Goal: Contribute content: Contribute content

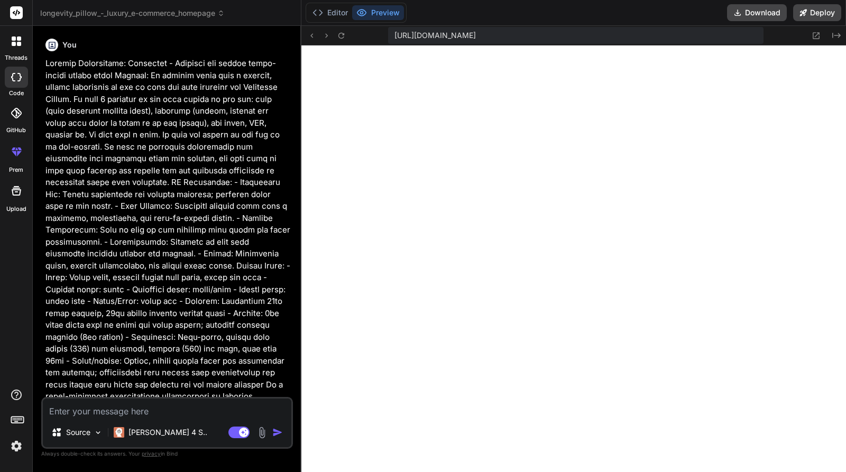
scroll to position [2360, 0]
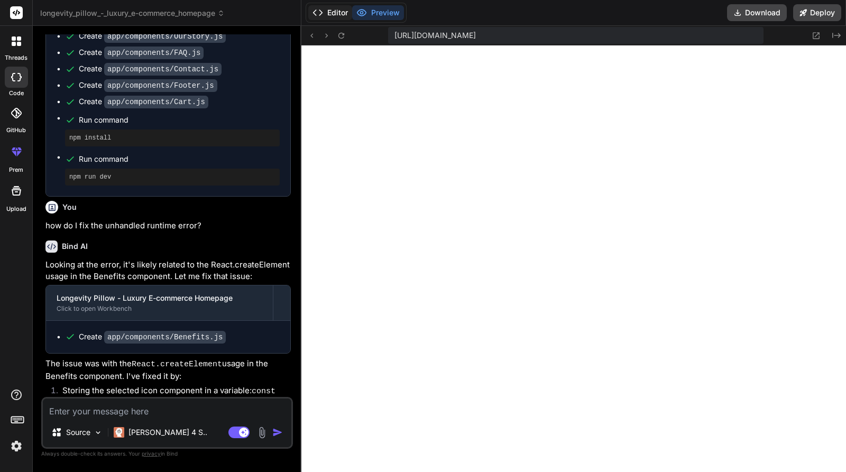
click at [332, 13] on button "Editor" at bounding box center [330, 12] width 44 height 15
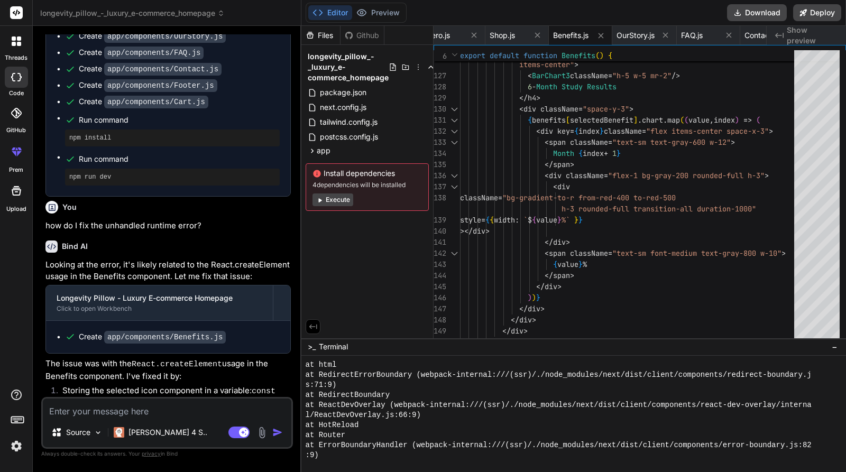
scroll to position [1234, 0]
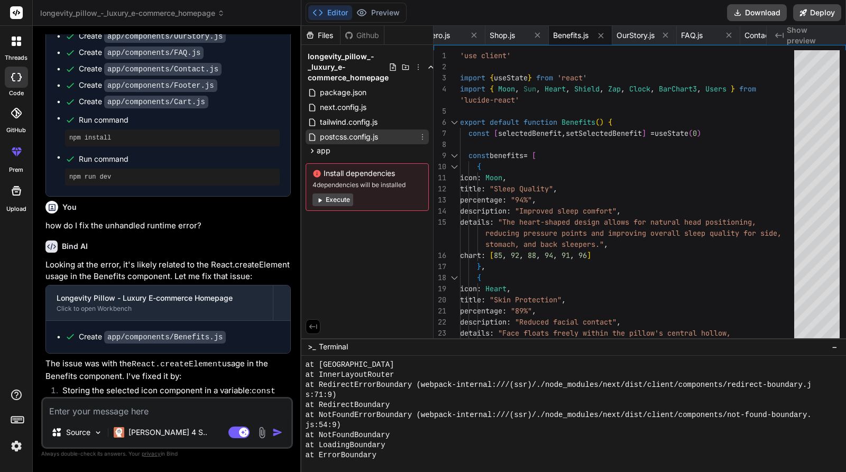
click at [350, 134] on span "postcss.config.js" at bounding box center [349, 137] width 60 height 13
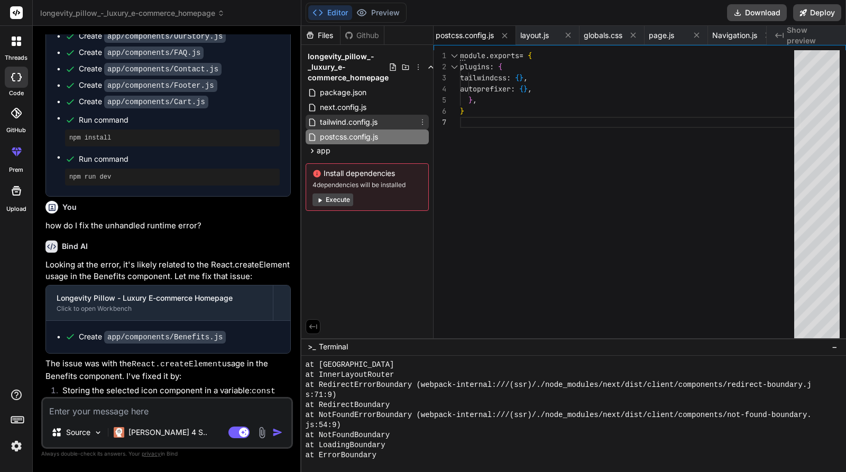
click at [350, 115] on div "tailwind.config.js" at bounding box center [366, 122] width 123 height 15
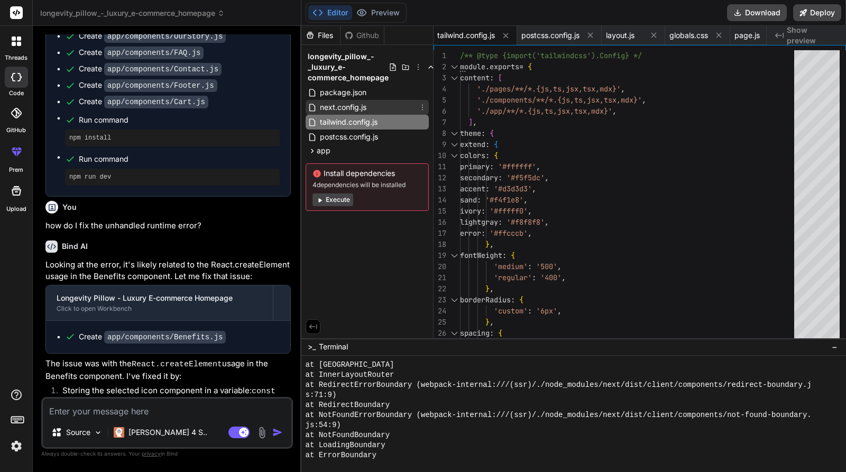
click at [345, 103] on span "next.config.js" at bounding box center [343, 107] width 49 height 13
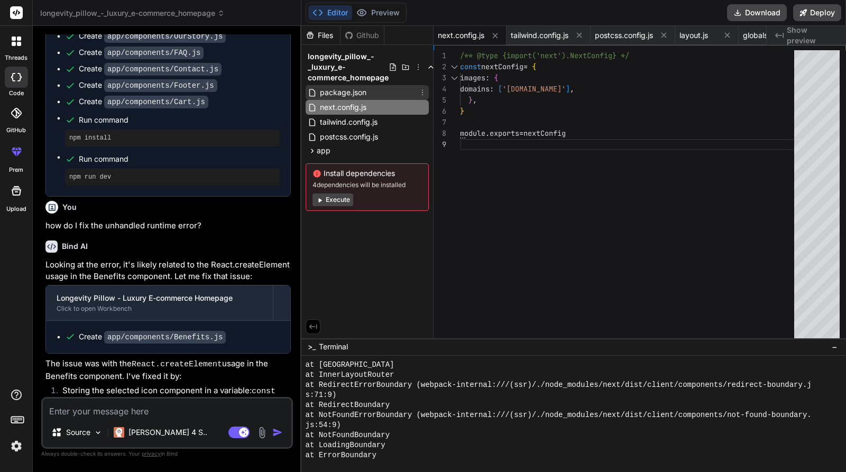
click at [338, 86] on span "package.json" at bounding box center [343, 92] width 49 height 13
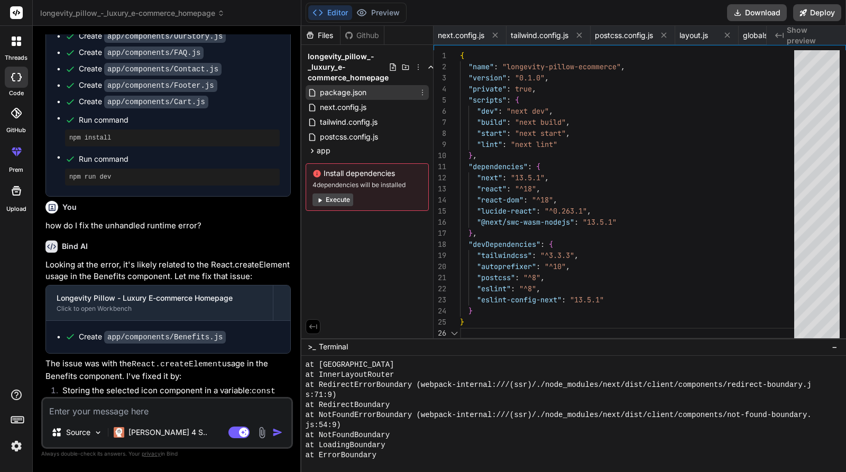
scroll to position [55, 0]
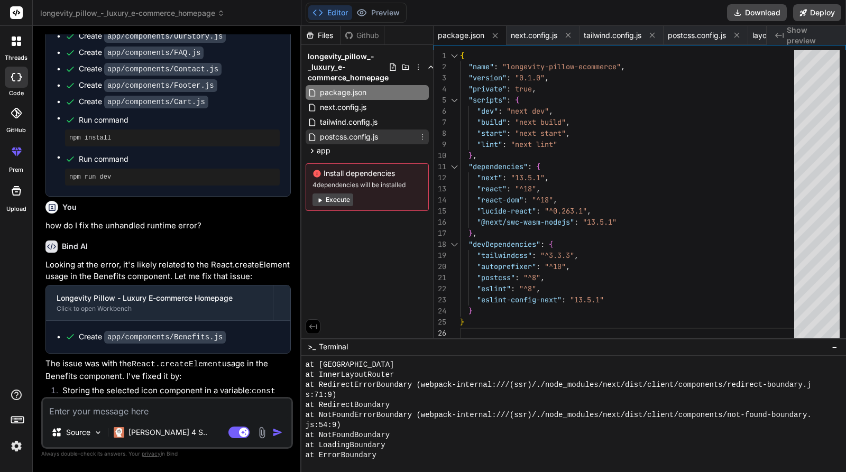
click at [346, 131] on span "postcss.config.js" at bounding box center [349, 137] width 60 height 13
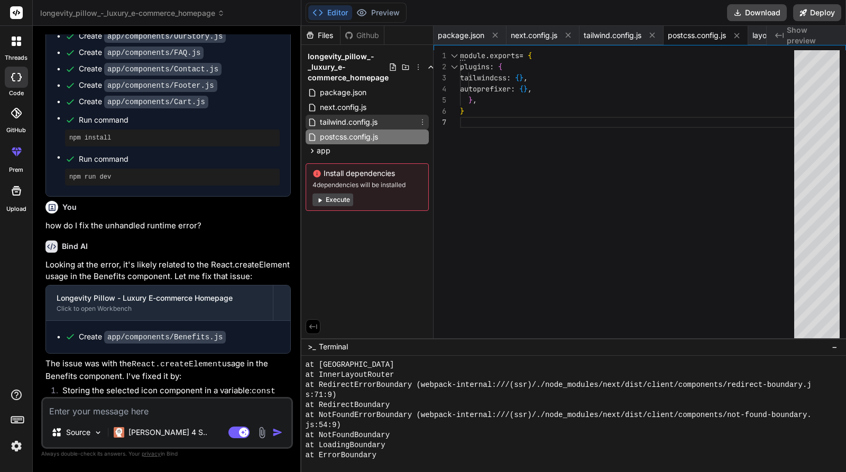
click at [344, 122] on span "tailwind.config.js" at bounding box center [349, 122] width 60 height 13
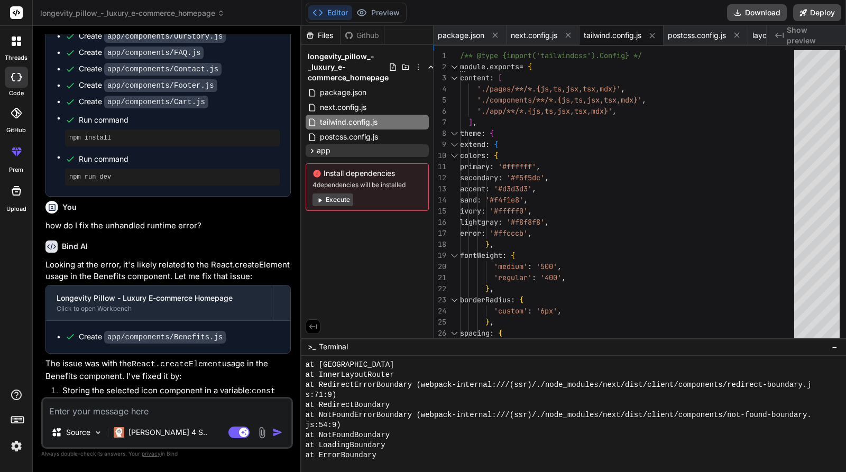
click at [330, 155] on div "app" at bounding box center [366, 150] width 123 height 13
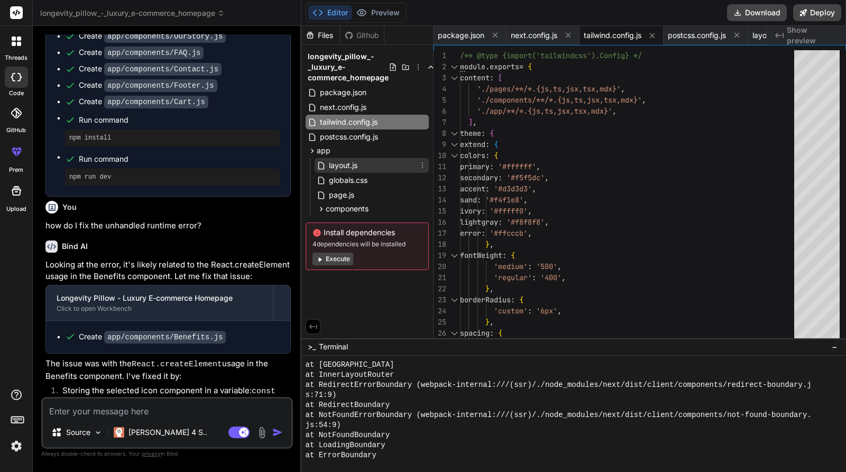
click at [338, 163] on span "layout.js" at bounding box center [343, 165] width 31 height 13
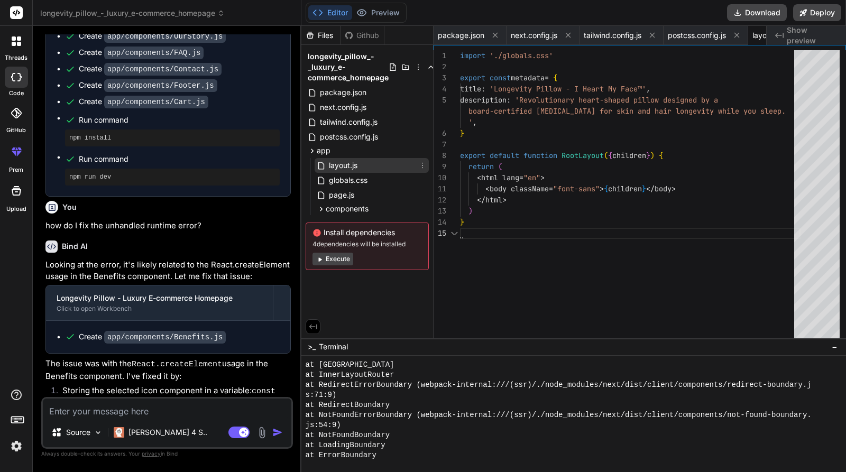
scroll to position [67, 0]
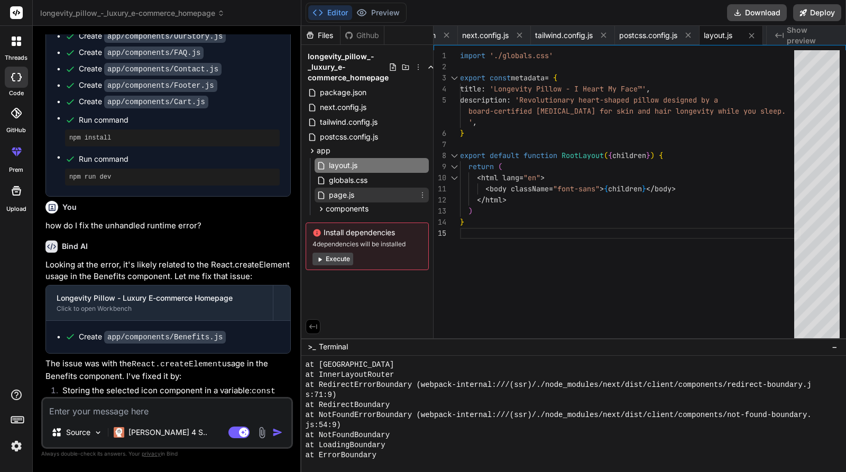
click at [357, 192] on div "page.js" at bounding box center [371, 195] width 114 height 15
type textarea "onClose={() => setIsCartOpen(false)} items={cartItems} onUpdateItem={updateCart…"
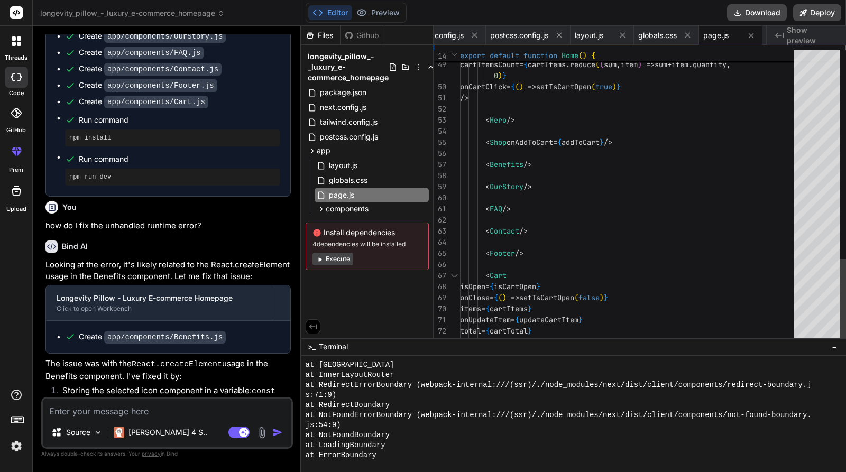
scroll to position [89, 0]
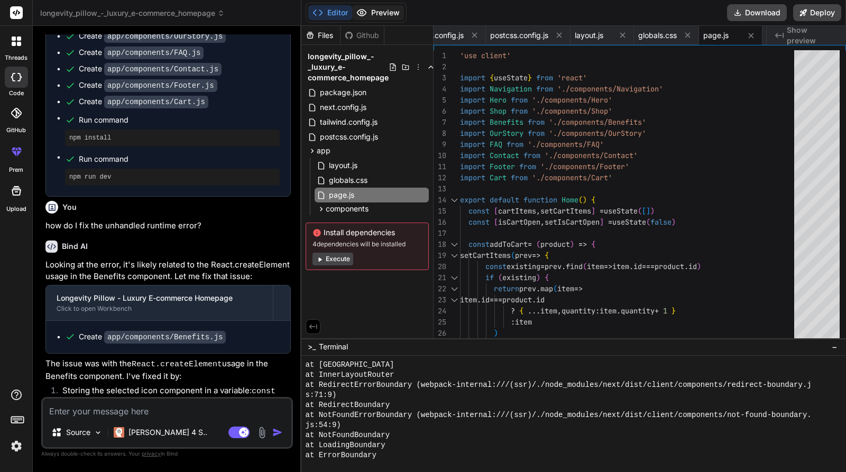
click at [375, 8] on button "Preview" at bounding box center [378, 12] width 52 height 15
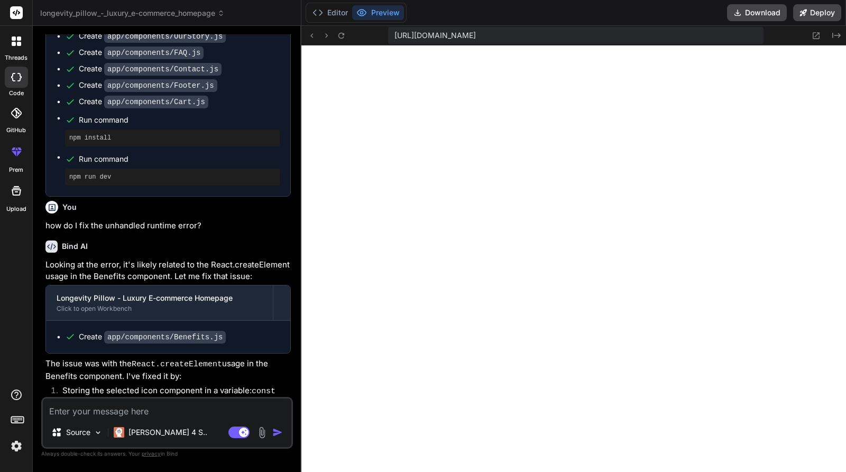
click at [19, 205] on label "Upload" at bounding box center [16, 209] width 20 height 9
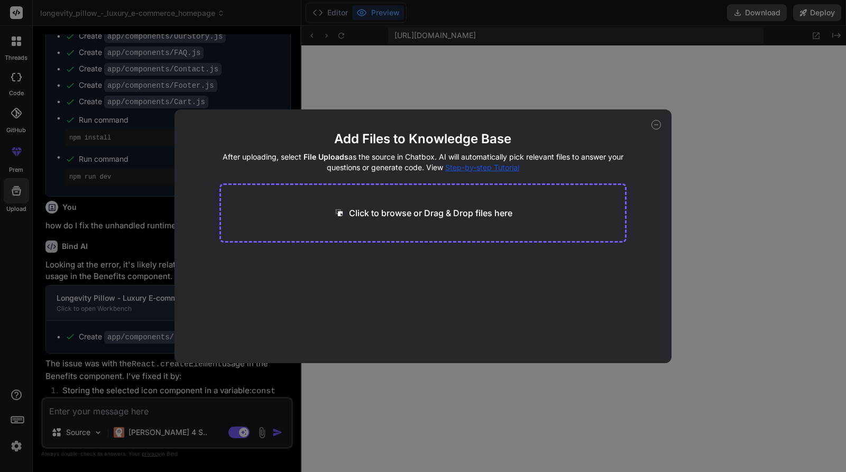
click at [466, 221] on div "Click to browse or Drag & Drop files here" at bounding box center [422, 212] width 407 height 59
click at [656, 123] on icon at bounding box center [656, 125] width 10 height 10
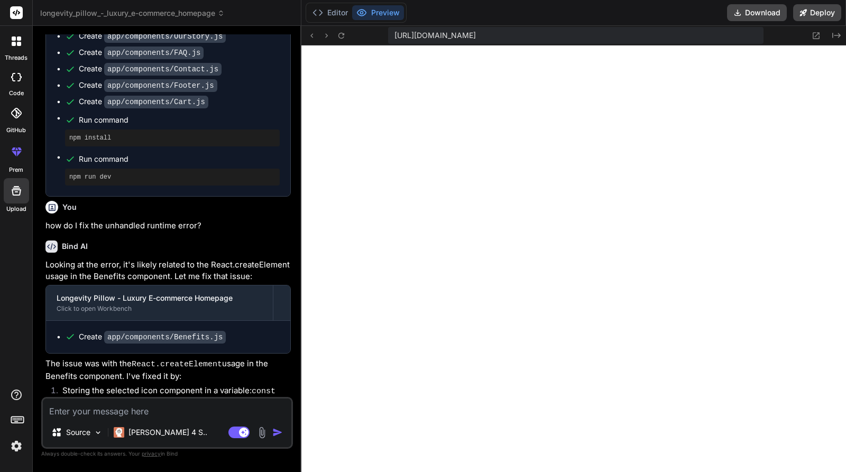
click at [18, 44] on icon at bounding box center [19, 44] width 4 height 4
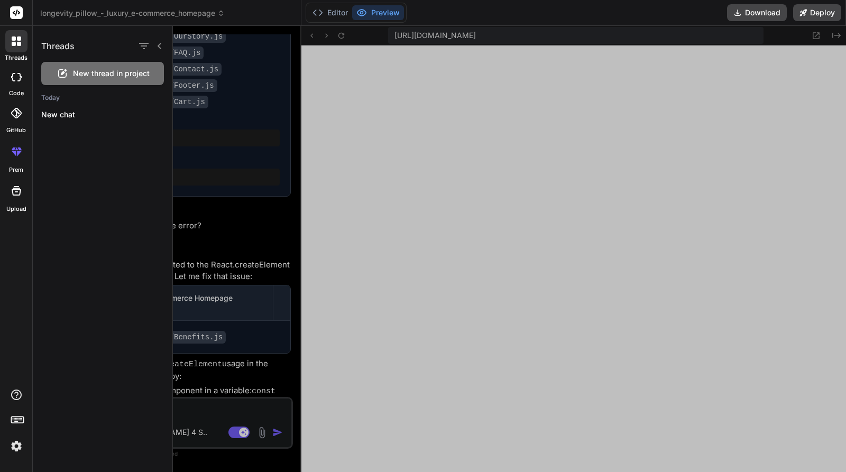
click at [92, 73] on span "New thread in project" at bounding box center [111, 73] width 77 height 11
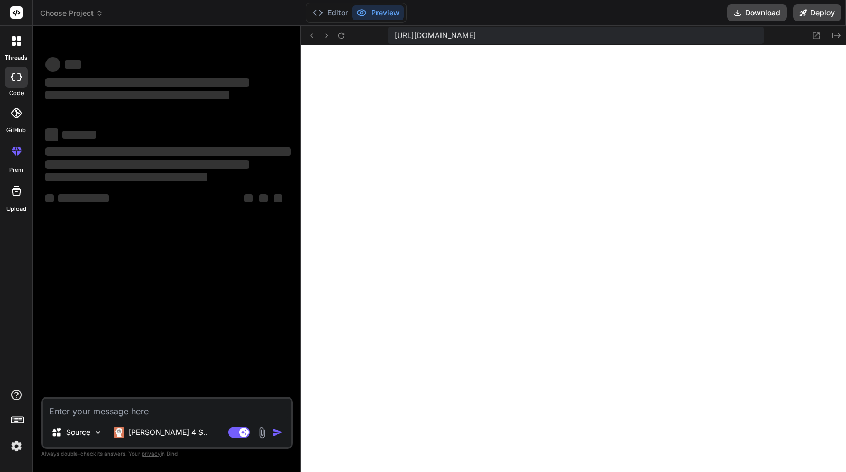
scroll to position [1235, 0]
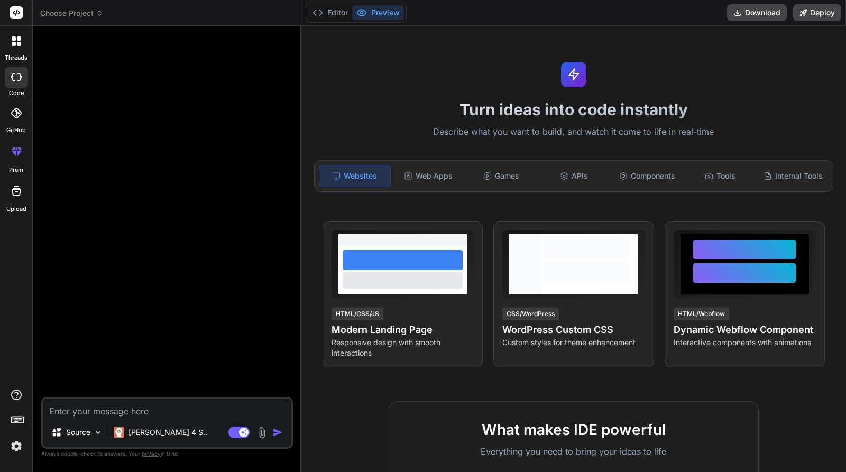
click at [16, 69] on div at bounding box center [16, 77] width 23 height 21
click at [18, 41] on icon at bounding box center [17, 41] width 10 height 10
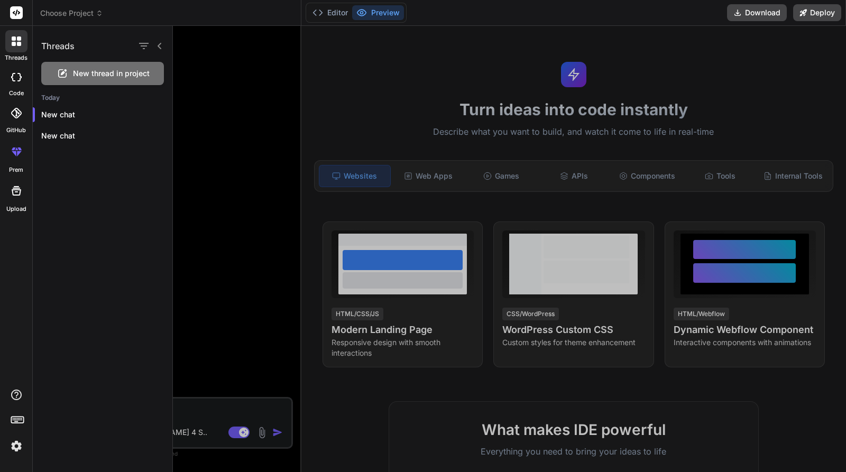
click at [226, 110] on div at bounding box center [509, 249] width 673 height 446
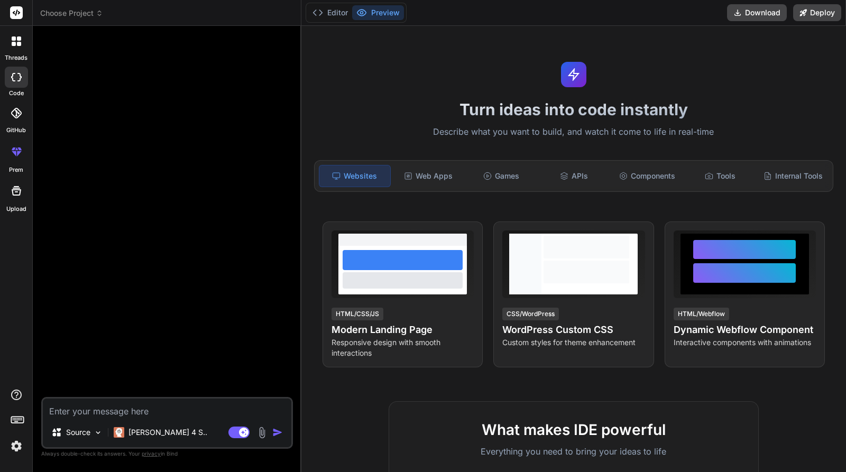
click at [150, 73] on div at bounding box center [167, 215] width 249 height 363
click at [356, 178] on div "Websites" at bounding box center [355, 176] width 72 height 22
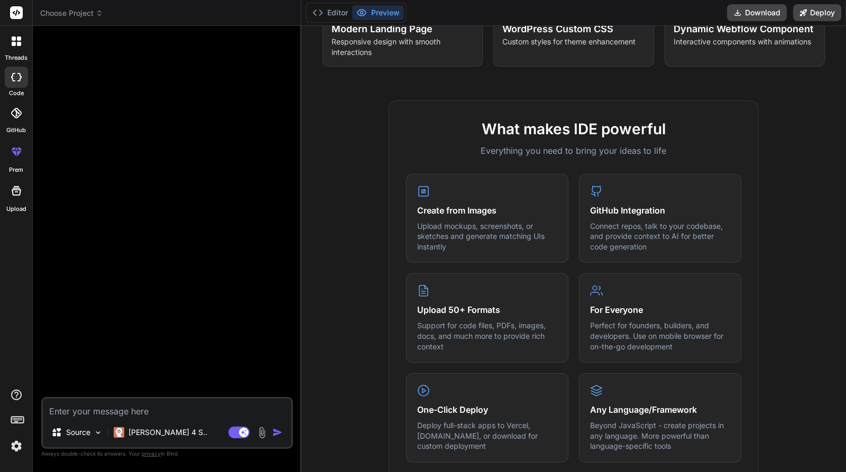
scroll to position [0, 0]
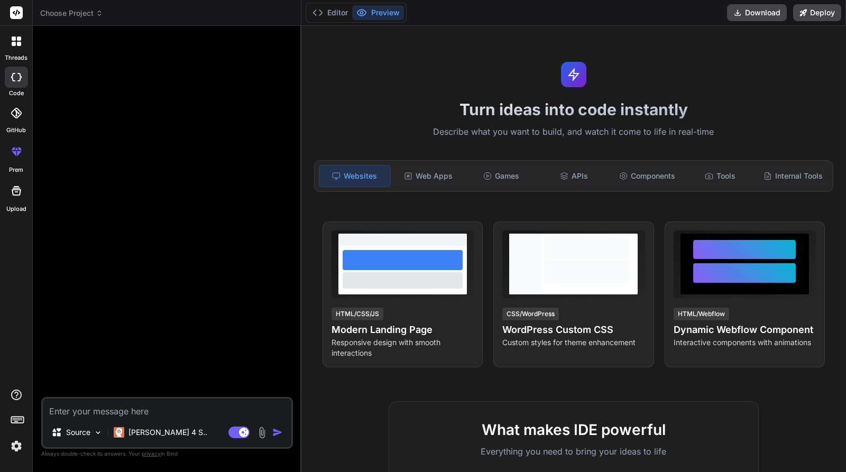
click at [229, 274] on div at bounding box center [167, 215] width 249 height 363
click at [342, 181] on div "Websites" at bounding box center [355, 176] width 72 height 22
click at [350, 177] on div "Websites" at bounding box center [355, 176] width 72 height 22
click at [210, 201] on div at bounding box center [167, 215] width 249 height 363
click at [169, 415] on textarea at bounding box center [167, 407] width 248 height 19
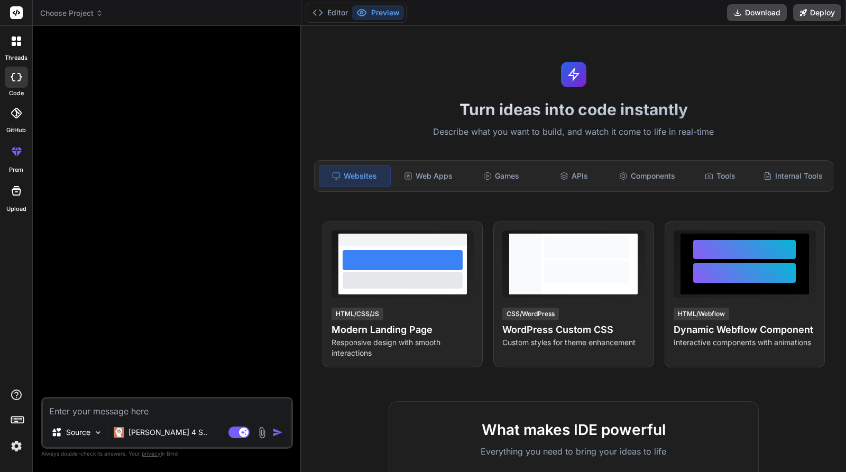
click at [75, 411] on textarea at bounding box center [167, 407] width 248 height 19
click at [263, 432] on img at bounding box center [262, 432] width 12 height 12
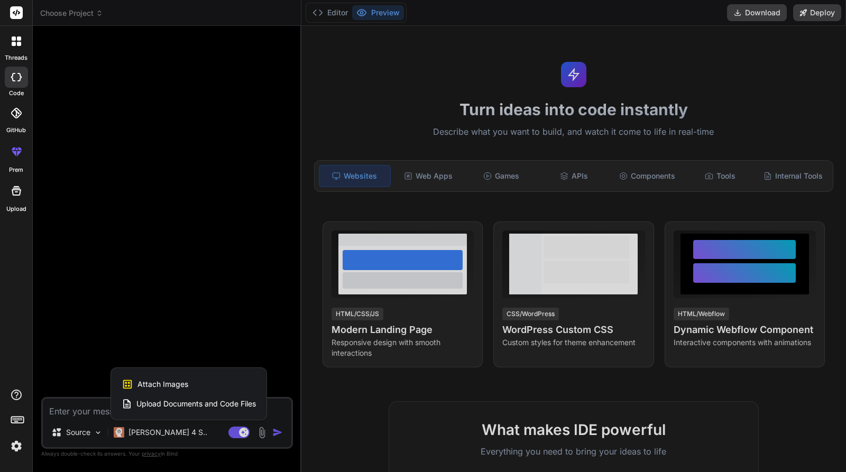
click at [206, 405] on span "Upload Documents and Code Files" at bounding box center [195, 403] width 119 height 11
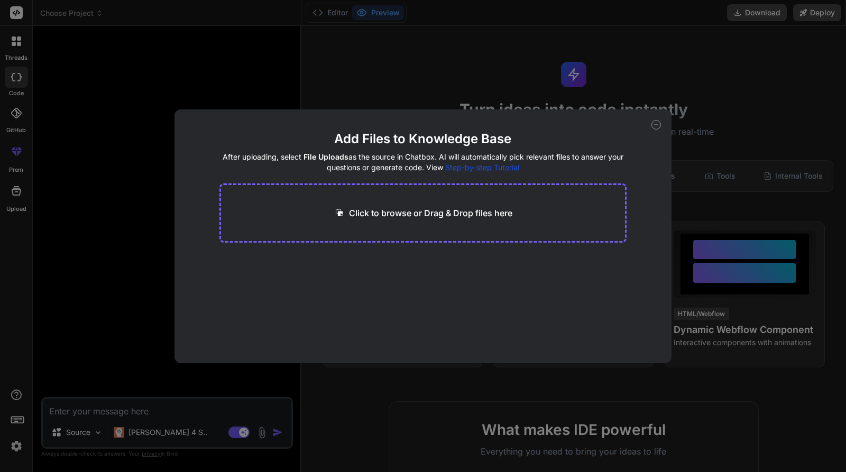
click at [431, 212] on p "Click to browse or Drag & Drop files here" at bounding box center [430, 213] width 163 height 13
click at [661, 124] on div "Add Files to Knowledge Base After uploading, select File Uploads as the source …" at bounding box center [422, 236] width 497 height 254
click at [657, 125] on icon at bounding box center [656, 125] width 4 height 0
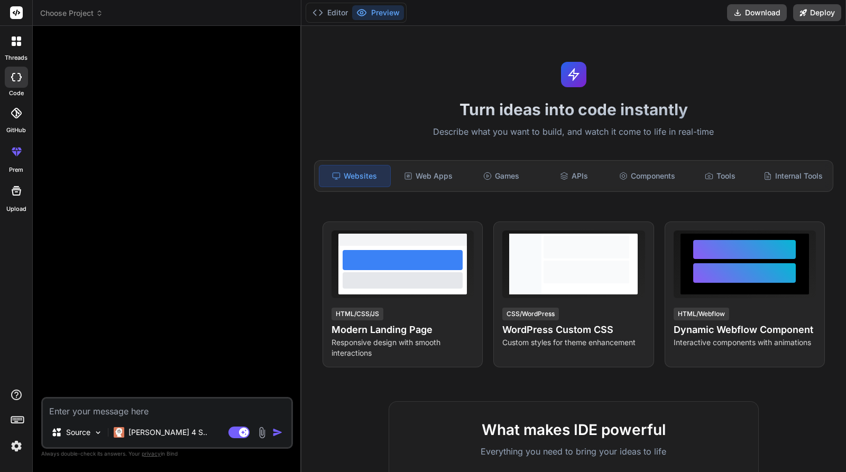
click at [15, 46] on div at bounding box center [16, 41] width 22 height 22
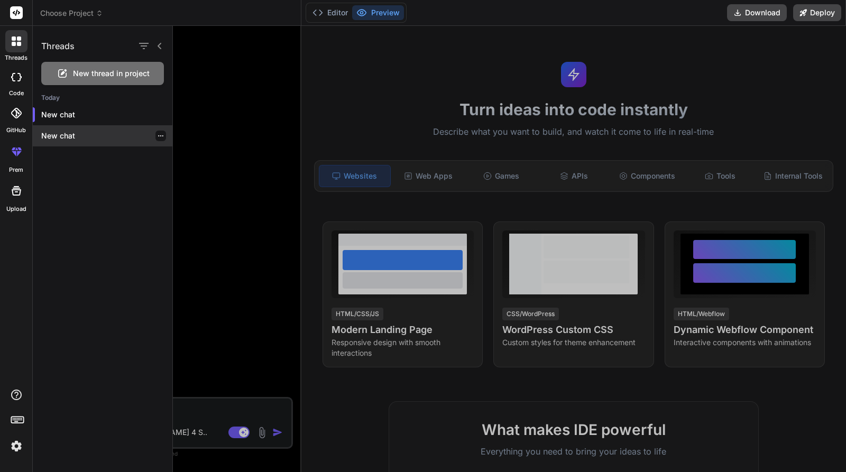
click at [60, 132] on p "New chat" at bounding box center [106, 136] width 131 height 11
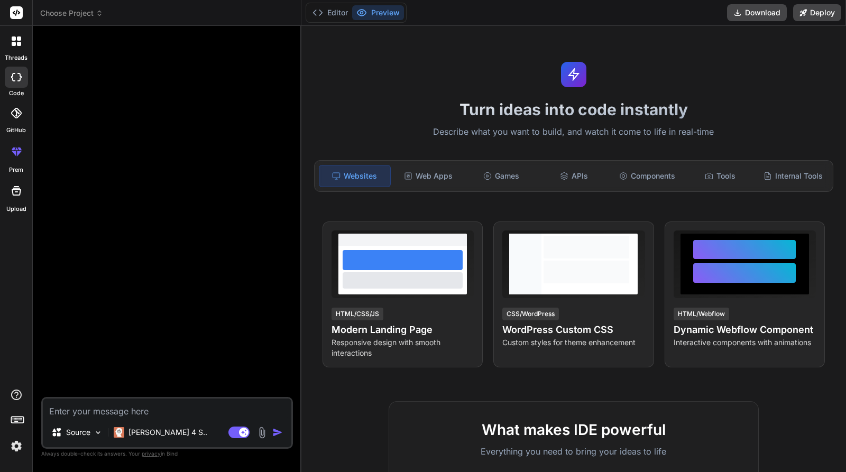
click at [21, 46] on div at bounding box center [16, 41] width 22 height 22
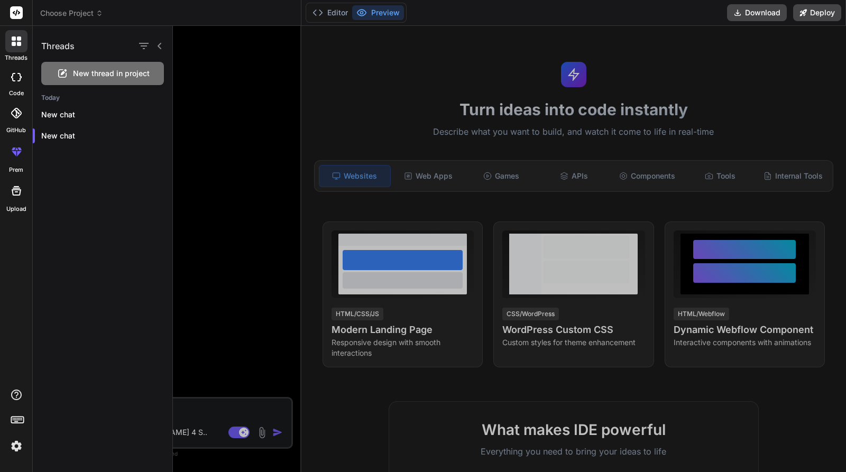
click at [64, 18] on span "Choose Project" at bounding box center [71, 13] width 63 height 11
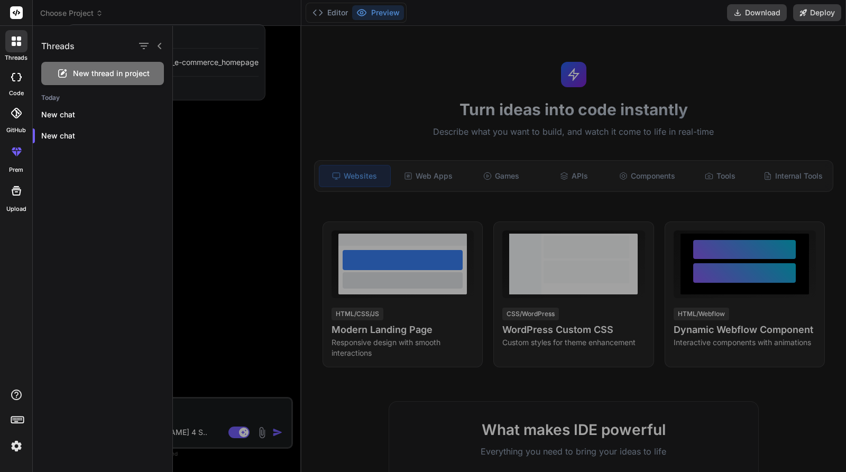
click at [191, 81] on div at bounding box center [509, 249] width 673 height 446
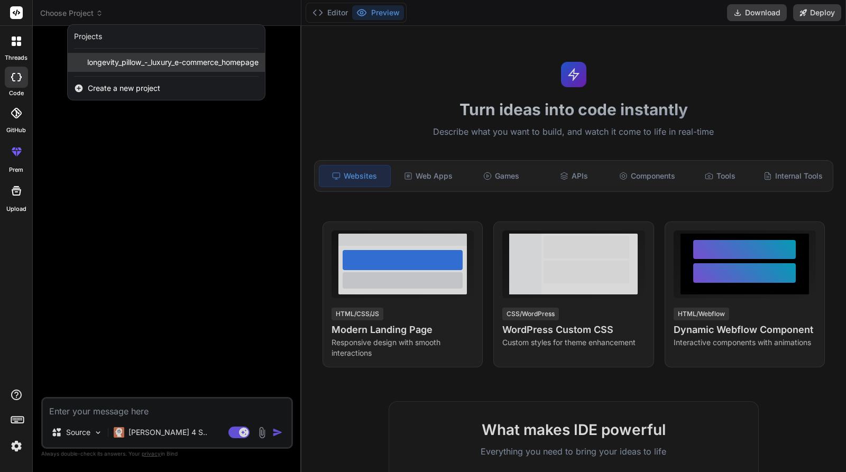
click at [179, 55] on div "longevity_pillow_-_luxury_e-commerce_homepage" at bounding box center [166, 62] width 197 height 19
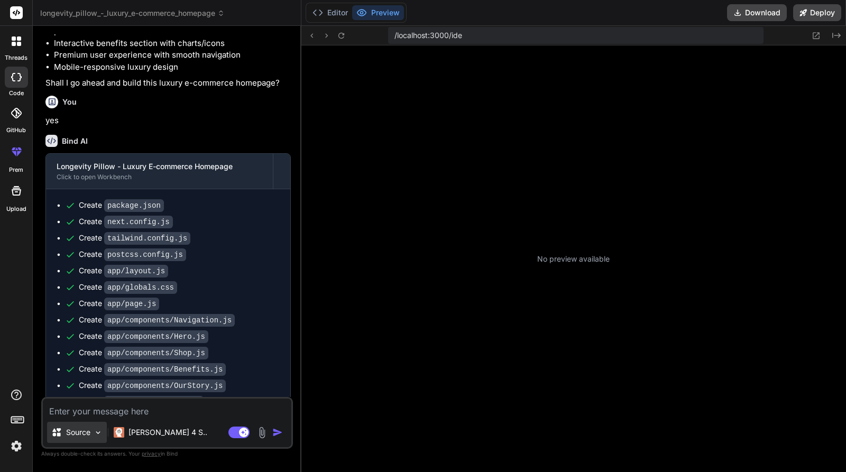
scroll to position [852, 0]
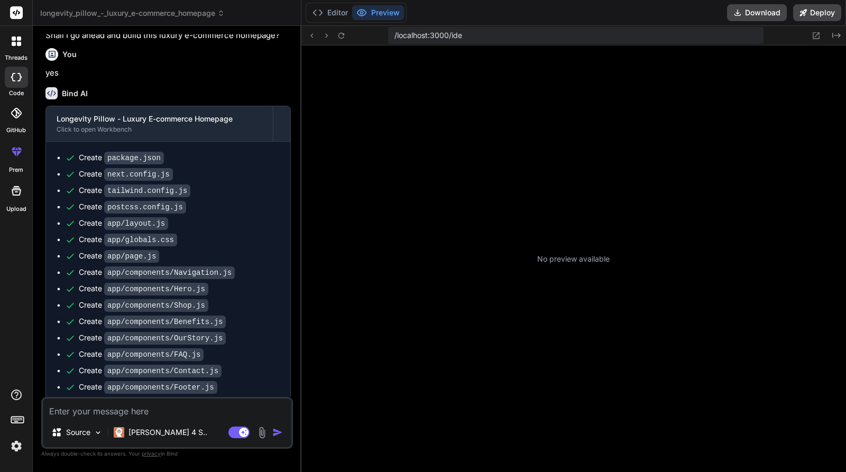
click at [79, 406] on textarea at bounding box center [167, 407] width 248 height 19
type textarea "x"
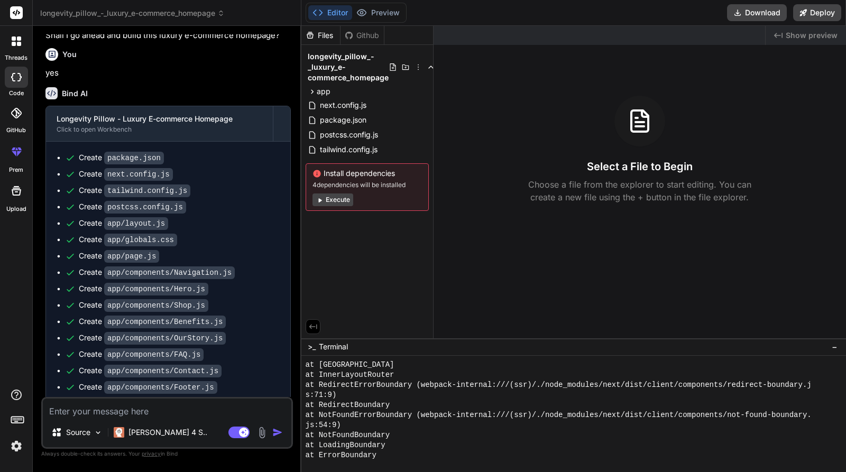
type textarea "m"
type textarea "x"
type textarea "mi"
type textarea "x"
type textarea "mim"
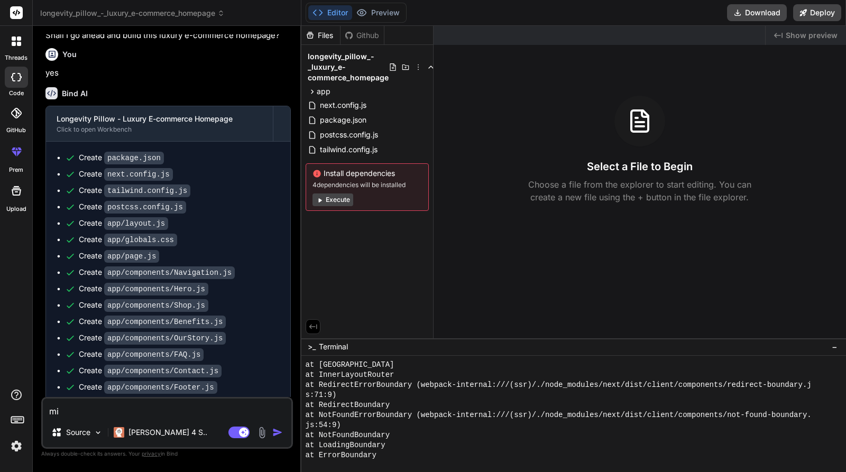
type textarea "x"
type textarea "mimi"
type textarea "x"
type textarea "mimic"
type textarea "x"
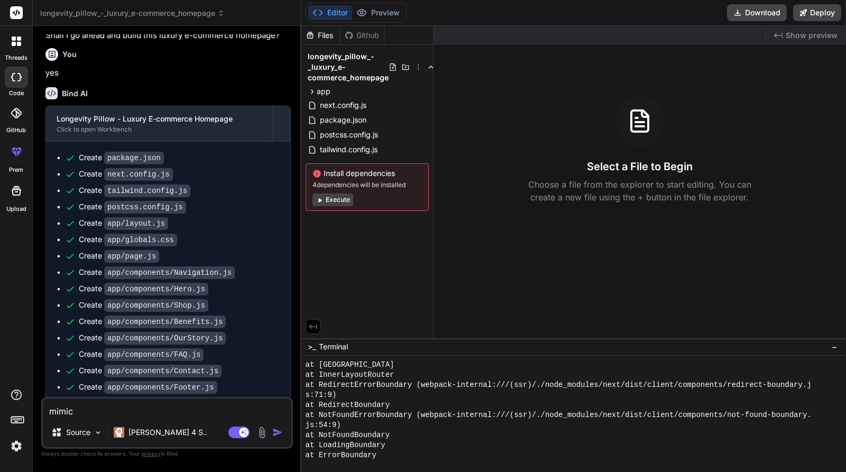
type textarea "mimic"
type textarea "x"
type textarea "mimic t"
type textarea "x"
type textarea "mimic th"
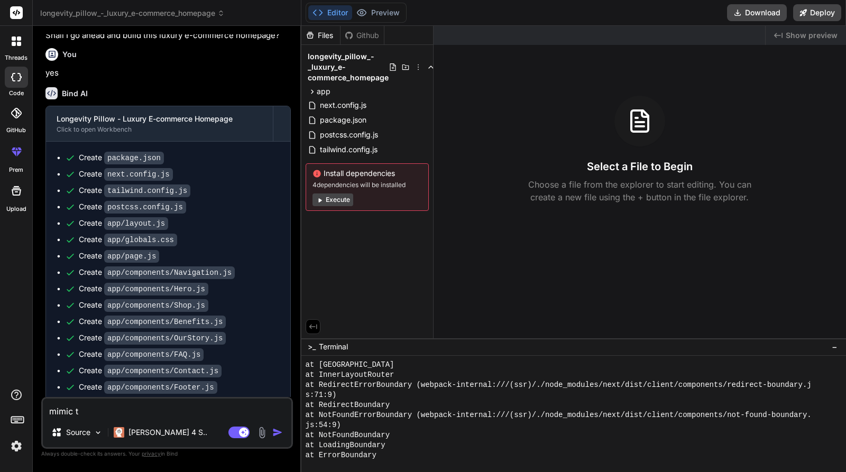
type textarea "x"
type textarea "mimic the"
type textarea "x"
type textarea "mimic the"
type textarea "x"
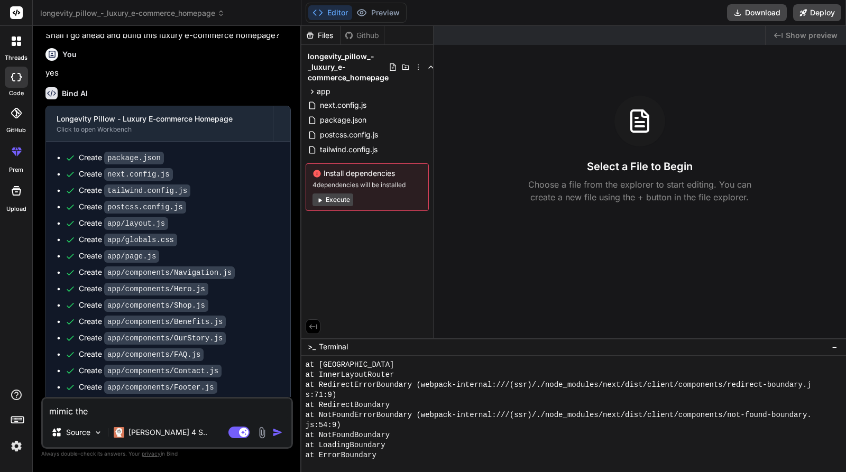
type textarea "mimic the f"
type textarea "x"
type textarea "mimic the fl"
type textarea "x"
type textarea "mimic the flo"
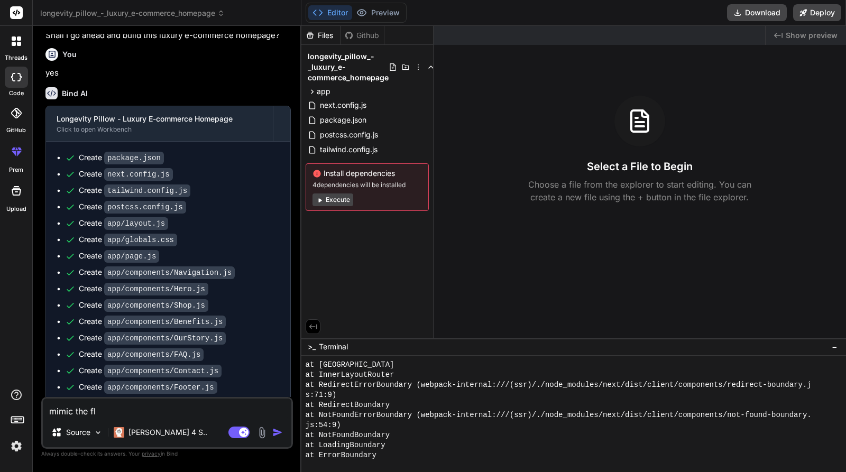
type textarea "x"
type textarea "mimic the flow"
type textarea "x"
type textarea "mimic the flow"
type textarea "x"
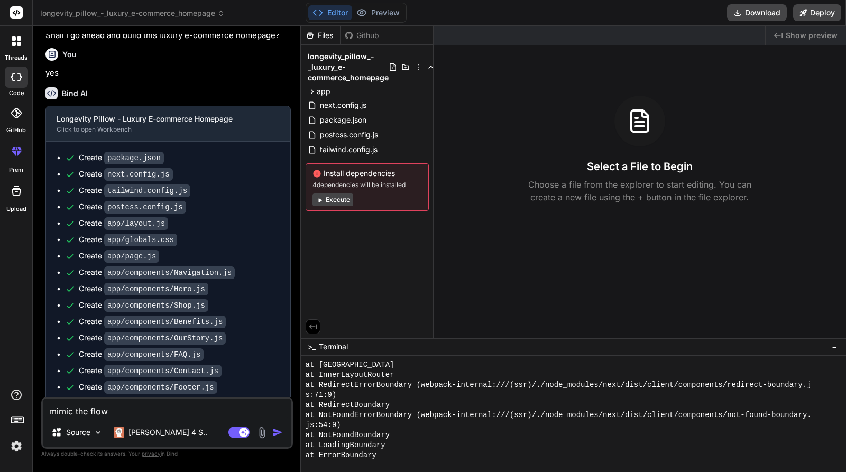
type textarea "mimic the flow o"
type textarea "x"
type textarea "mimic the flow of"
type textarea "x"
type textarea "mimic the flow of"
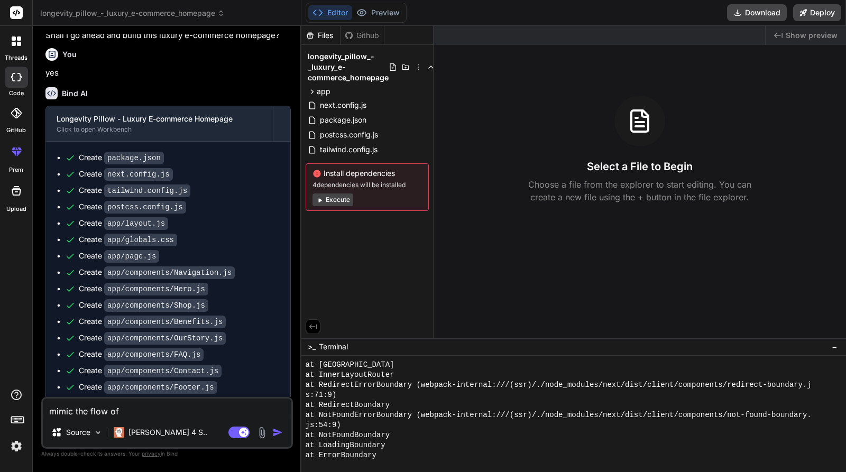
type textarea "x"
type textarea "mimic the flow of t"
type textarea "x"
type textarea "mimic the flow of th"
type textarea "x"
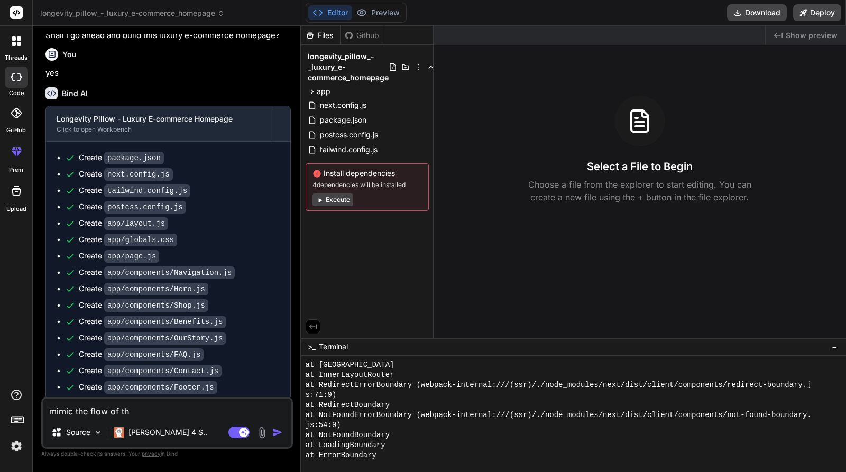
type textarea "mimic the flow of the"
type textarea "x"
type textarea "mimic the flow of the"
type textarea "x"
type textarea "mimic the flow of the"
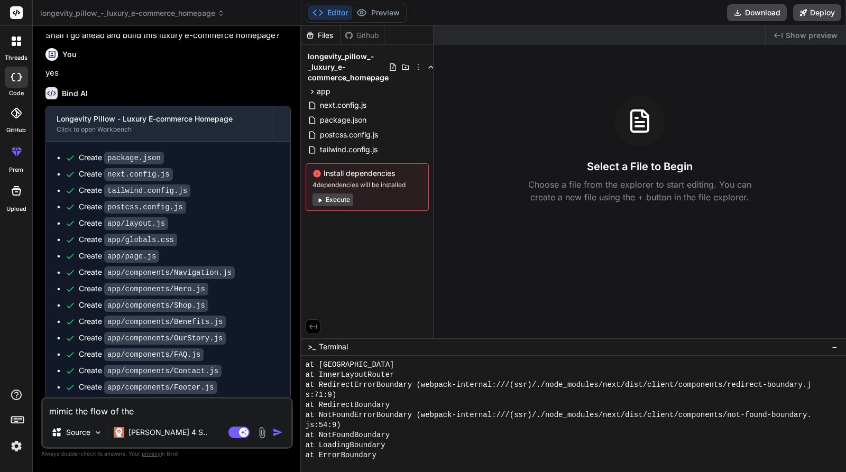
type textarea "x"
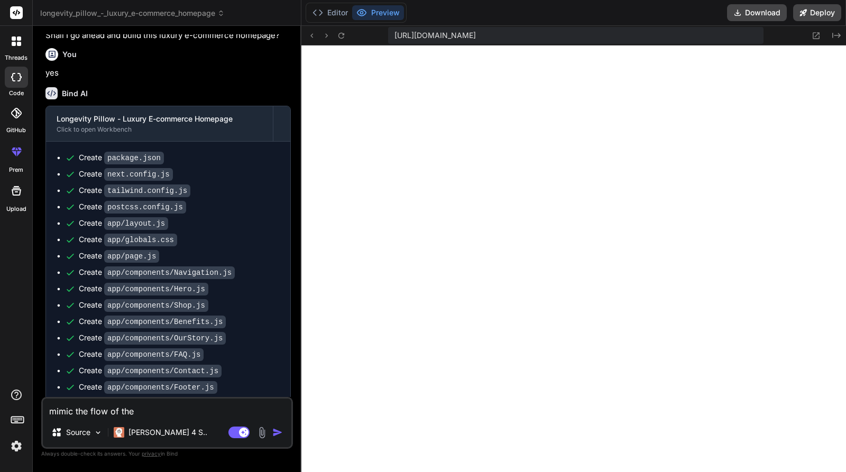
type textarea "mimic the flow of the s"
type textarea "x"
type textarea "mimic the flow of the si"
type textarea "x"
type textarea "mimic the flow of the sit"
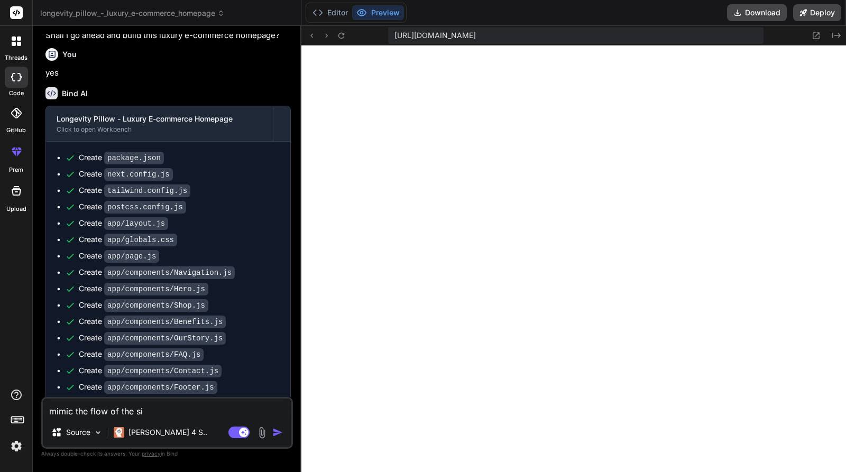
type textarea "x"
type textarea "mimic the flow of the sit"
type textarea "x"
type textarea "mimic the flow of the sit e"
type textarea "x"
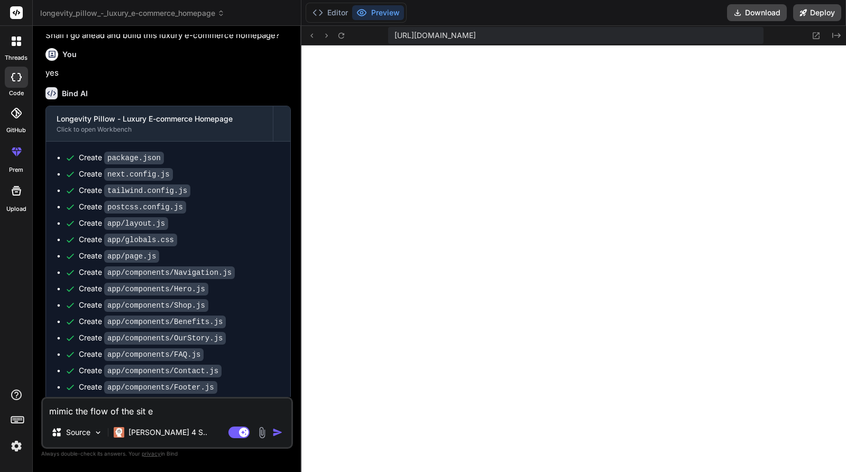
type textarea "mimic the flow of the sit"
type textarea "x"
type textarea "mimic the flow of the sit"
type textarea "x"
type textarea "mimic the flow of the site"
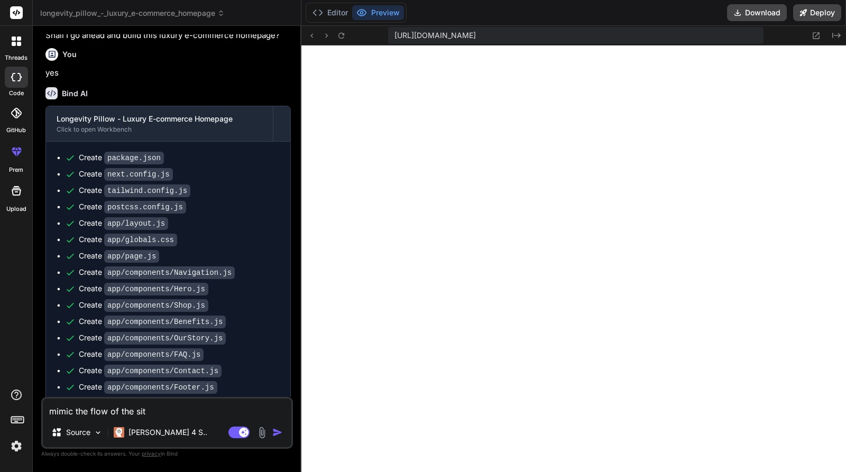
type textarea "x"
type textarea "mimic the flow of the site"
type textarea "x"
type textarea "mimic the flow of the site a"
type textarea "x"
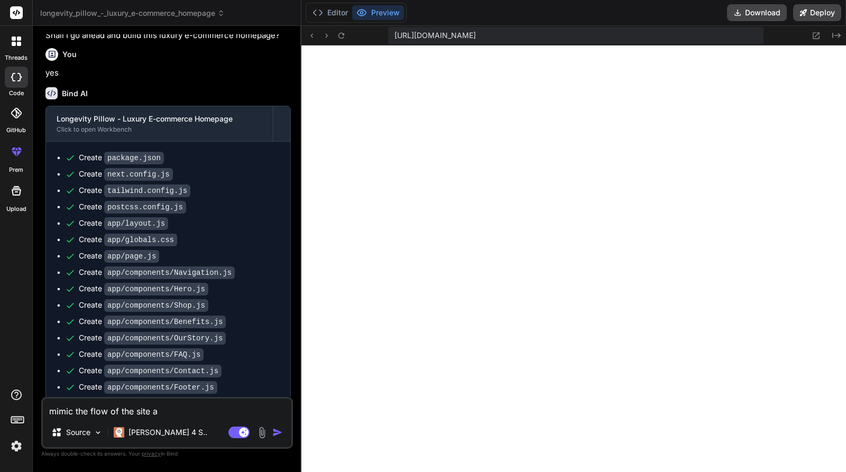
type textarea "mimic the flow of the site an"
type textarea "x"
type textarea "mimic the flow of the site and"
type textarea "x"
type textarea "mimic the flow of the site and"
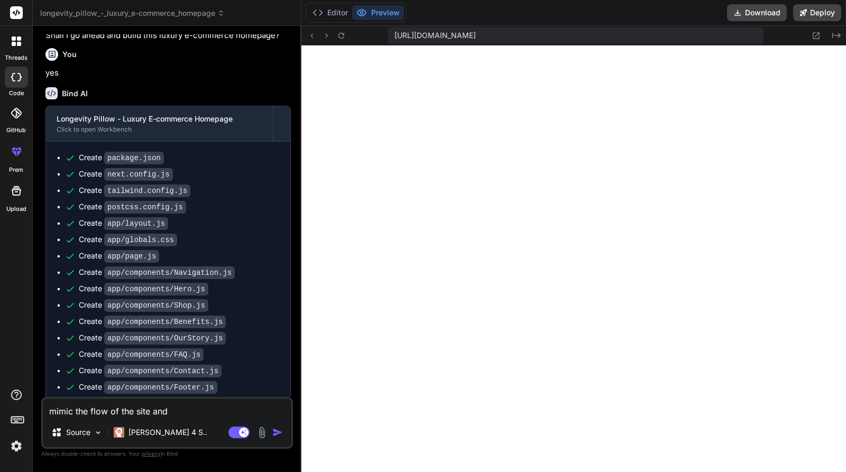
type textarea "x"
type textarea "mimic the flow of the site and c"
type textarea "x"
type textarea "mimic the flow of the site and co"
type textarea "x"
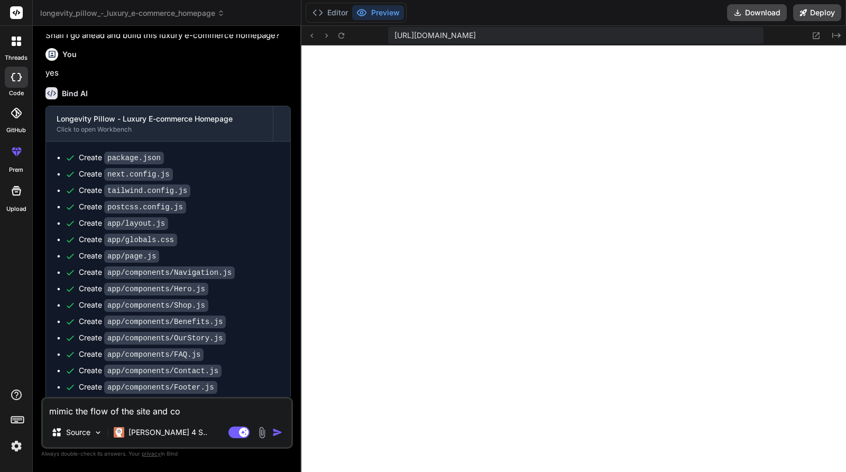
type textarea "mimic the flow of the site and com"
type textarea "x"
type textarea "mimic the flow of the site and comp"
type textarea "x"
type textarea "mimic the flow of the site and compo"
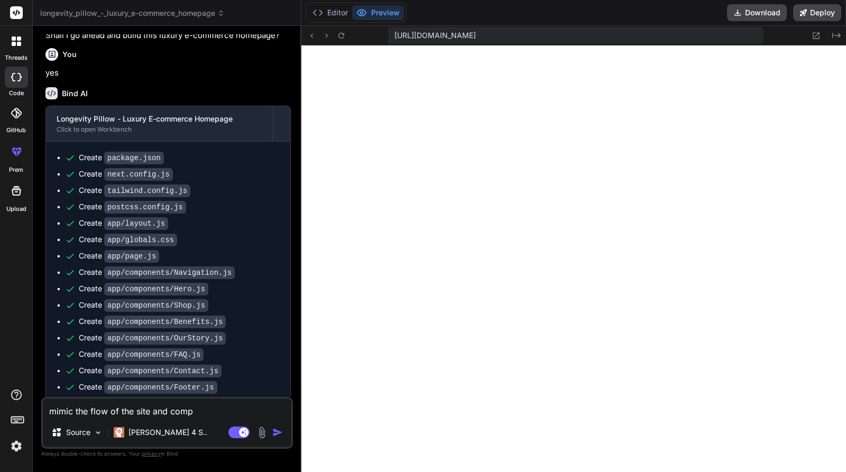
type textarea "x"
type textarea "mimic the flow of the site and compon"
type textarea "x"
type textarea "mimic the flow of the site and compo"
type textarea "x"
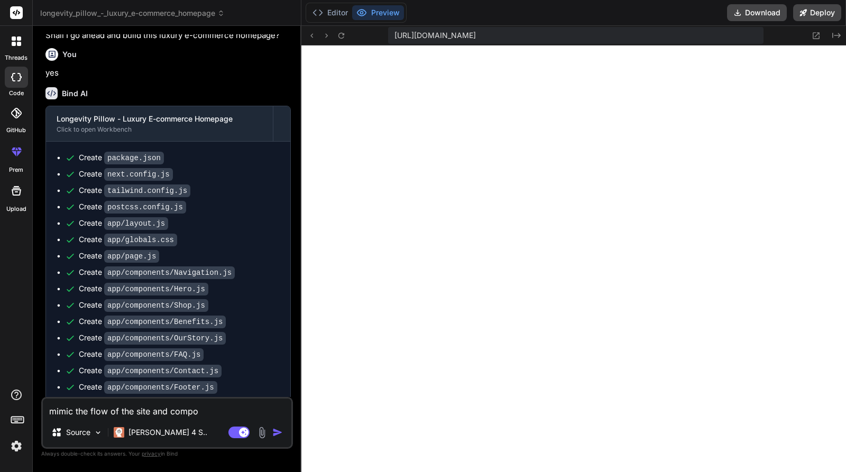
type textarea "mimic the flow of the site and comp"
type textarea "x"
type textarea "mimic the flow of the site and compo"
type textarea "x"
type textarea "mimic the flow of the site and compon"
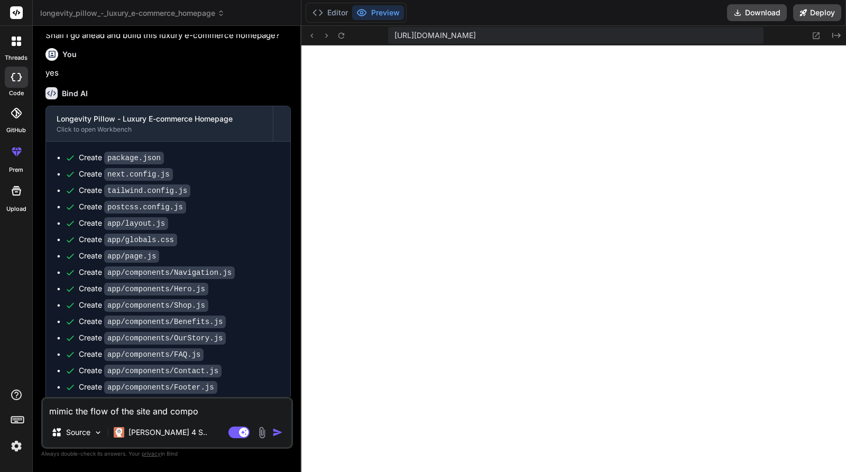
type textarea "x"
type textarea "mimic the flow of the site and compone"
type textarea "x"
type textarea "mimic the flow of the site and componen"
type textarea "x"
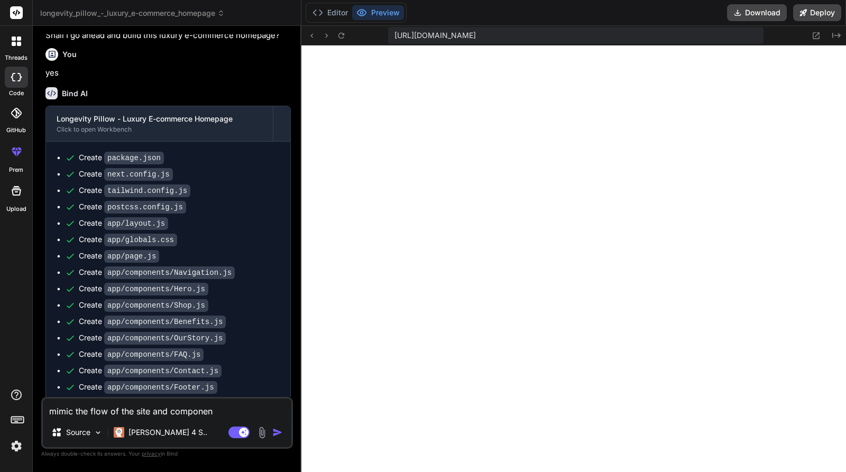
type textarea "mimic the flow of the site and component"
type textarea "x"
type textarea "mimic the flow of the site and components"
type textarea "x"
type textarea "mimic the flow of the site and components"
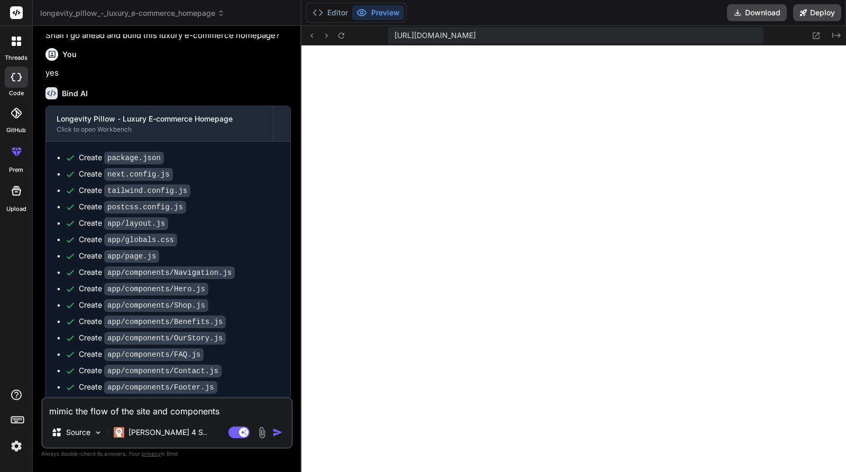
type textarea "x"
type textarea "mimic the flow of the site and components f"
type textarea "x"
type textarea "mimic the flow of the site and components"
type textarea "x"
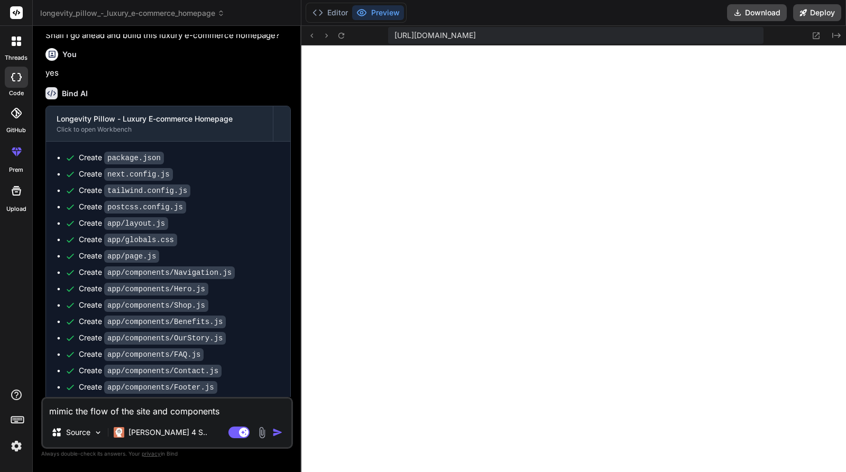
type textarea "mimic the flow of the site and components o"
type textarea "x"
type textarea "mimic the flow of the site and components of"
type textarea "x"
type textarea "mimic the flow of the site and components off"
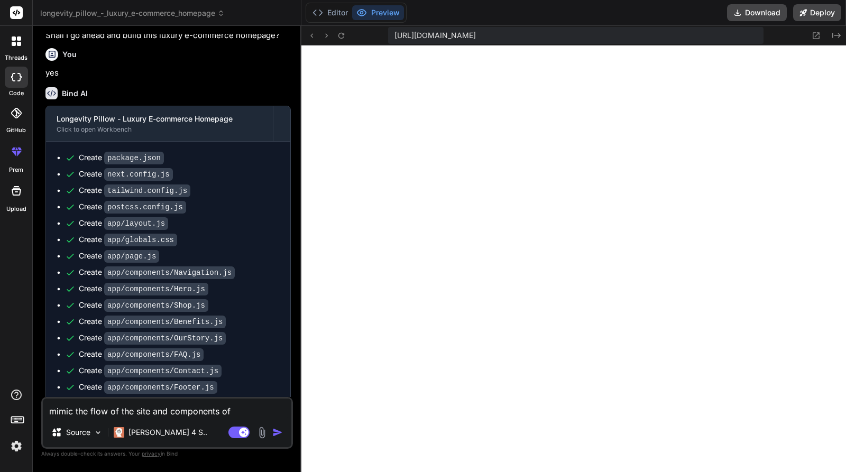
type textarea "x"
type textarea "mimic the flow of the site and components off"
type textarea "x"
type textarea "mimic the flow of the site and components off o"
type textarea "x"
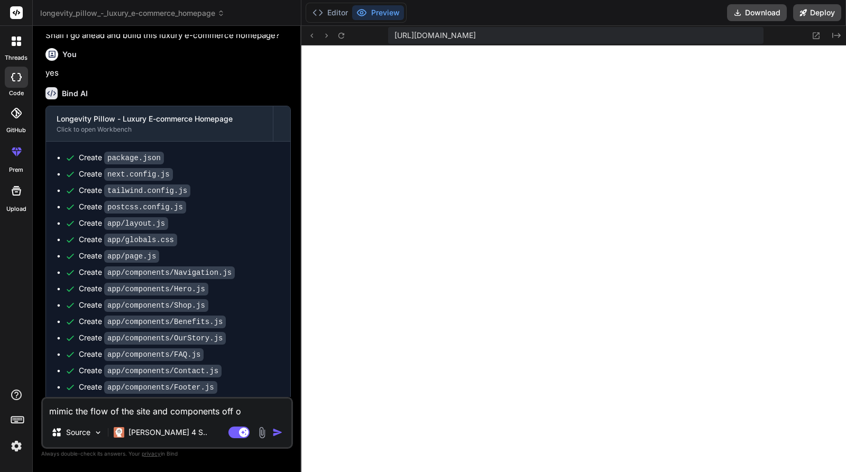
type textarea "mimic the flow of the site and components off of"
type textarea "x"
type textarea "mimic the flow of the site and components off of"
type textarea "x"
type textarea "mimic the flow of the site and components off of t"
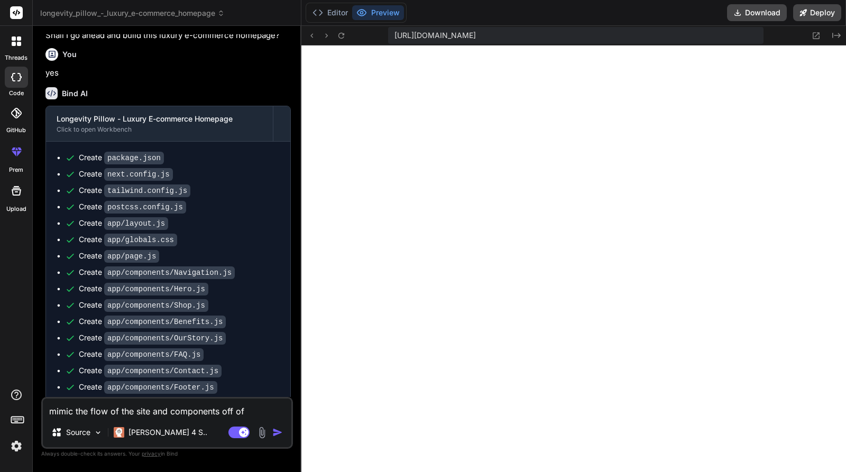
type textarea "x"
type textarea "mimic the flow of the site and components off of th"
type textarea "x"
type textarea "mimic the flow of the site and components off of thi"
type textarea "x"
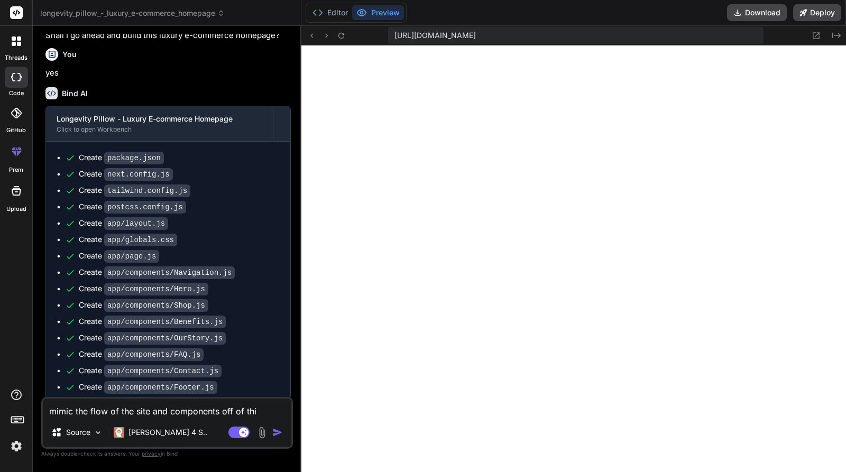
type textarea "mimic the flow of the site and components off of this"
type textarea "x"
type textarea "mimic the flow of the site and components off of this"
type textarea "x"
type textarea "mimic the flow of the site and components off of this w"
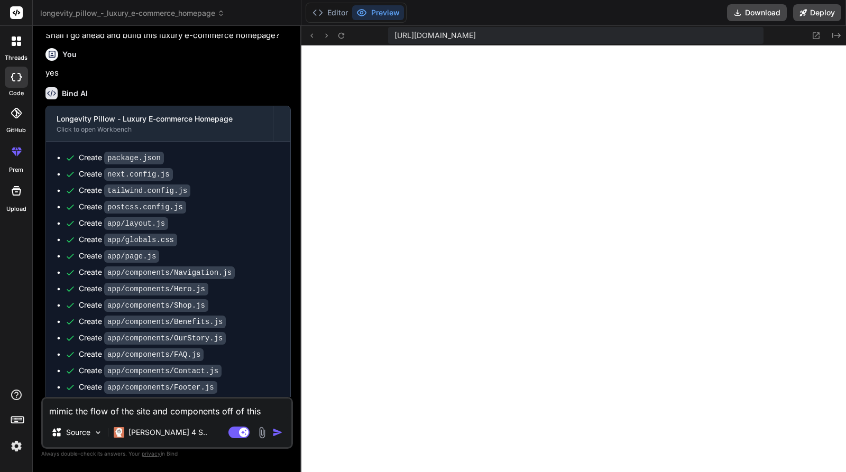
type textarea "x"
type textarea "mimic the flow of the site and components off of this we"
type textarea "x"
type textarea "mimic the flow of the site and components off of this web"
type textarea "x"
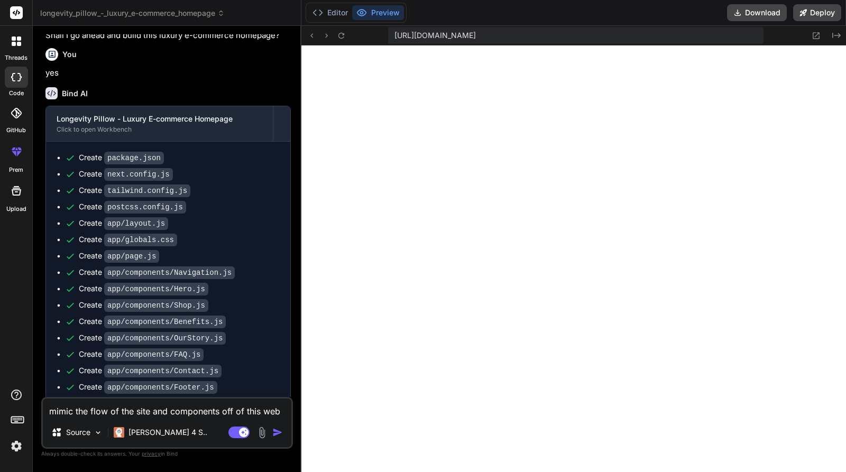
type textarea "mimic the flow of the site and components off of this webs"
type textarea "x"
type textarea "mimic the flow of the site and components off of this websi"
type textarea "x"
type textarea "mimic the flow of the site and components off of this websit"
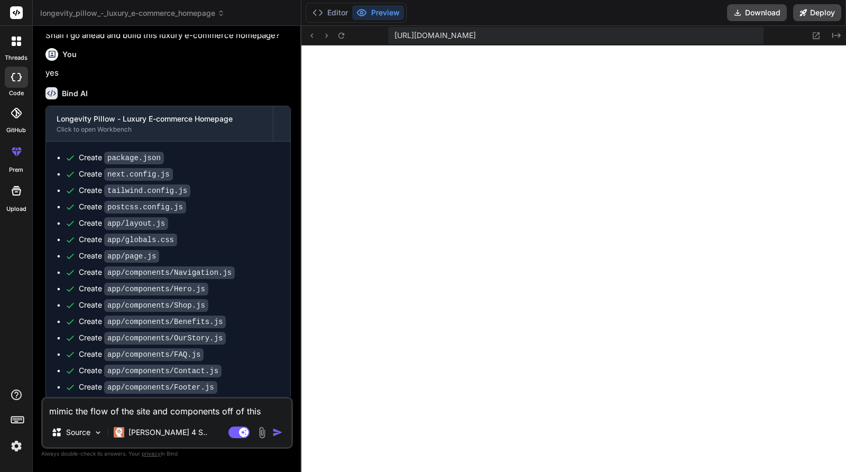
type textarea "x"
type textarea "mimic the flow of the site and components off of this website"
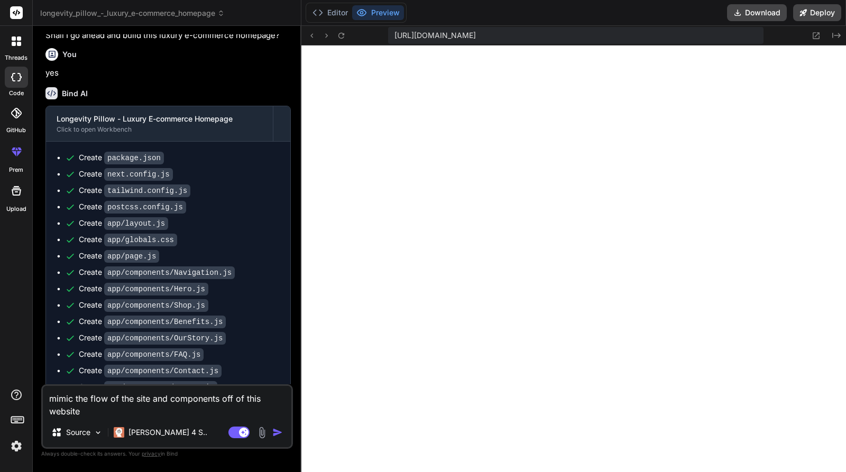
type textarea "x"
type textarea "mimic the flow of the site and components off of this website"
type textarea "x"
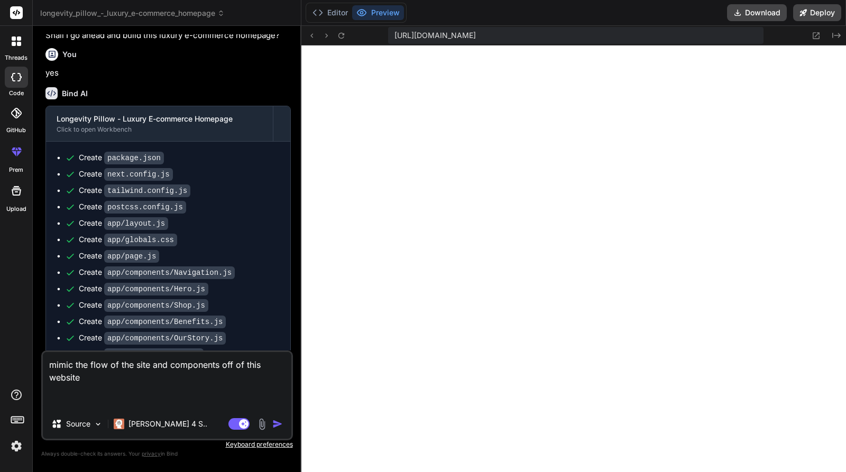
paste textarea "[URL][DOMAIN_NAME]"
type textarea "mimic the flow of the site and components off of this website [URL][DOMAIN_NAME]"
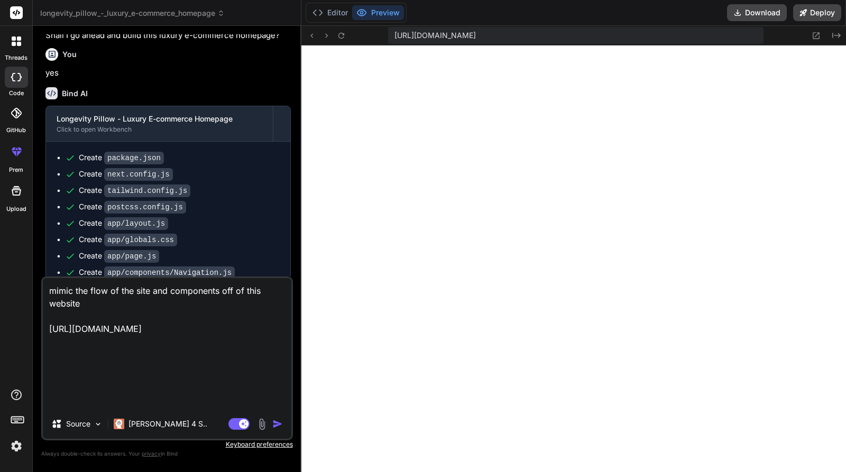
scroll to position [26, 0]
type textarea "x"
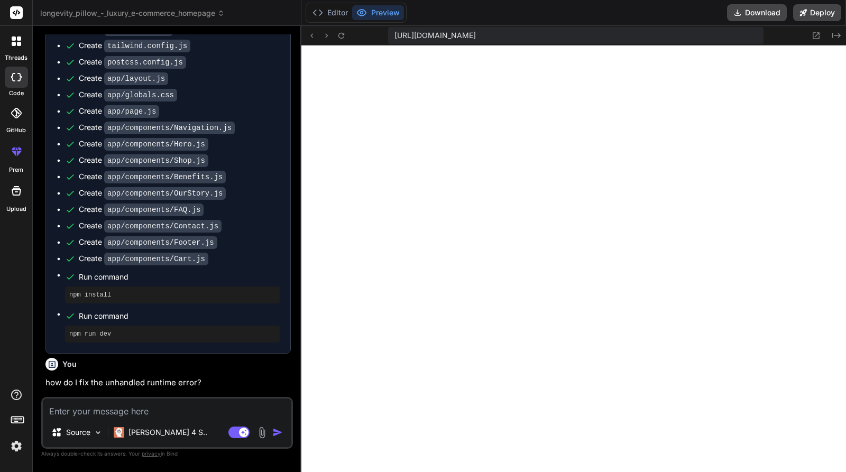
scroll to position [999, 0]
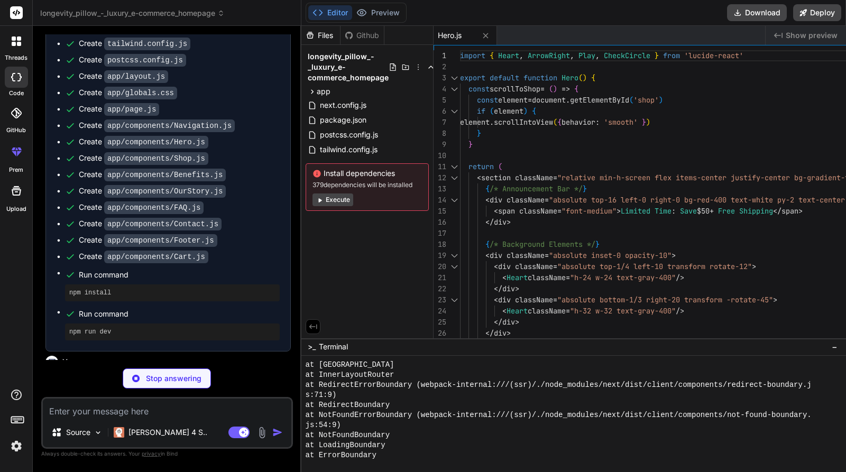
type textarea "x"
type textarea "</div> </div> </div> </section> ) }"
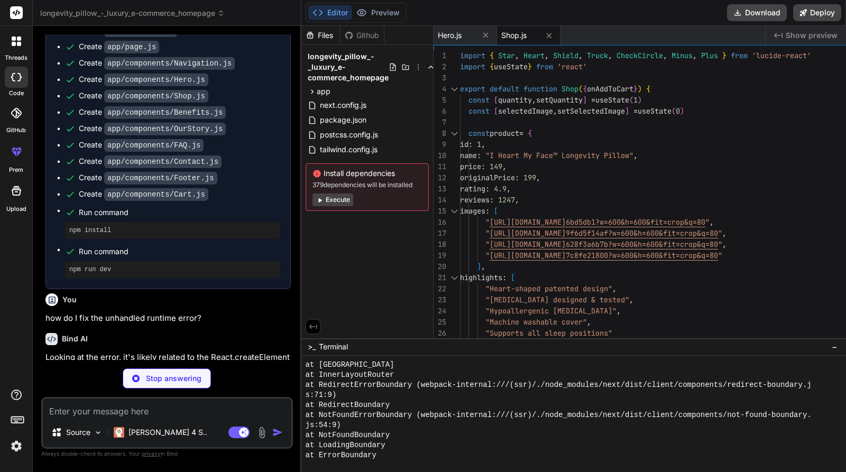
scroll to position [1115, 0]
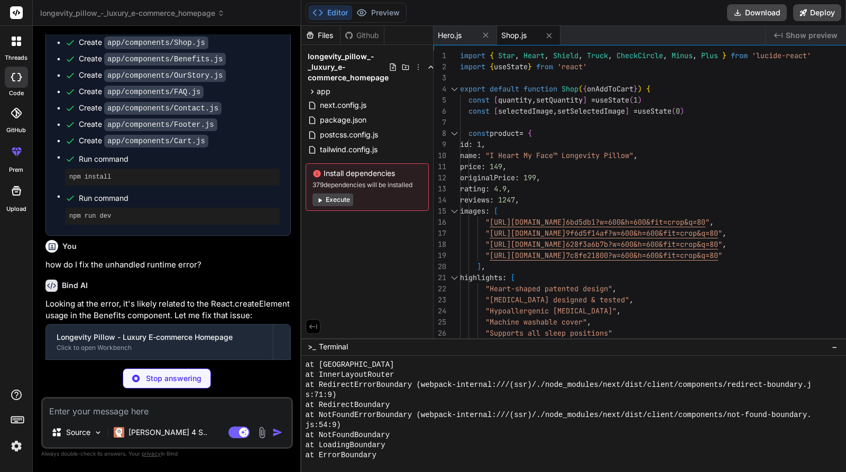
type textarea "x"
type textarea "<Play className="h-8 w-8 text-gray-800 ml-1" /> </button> </div> </div> </div> …"
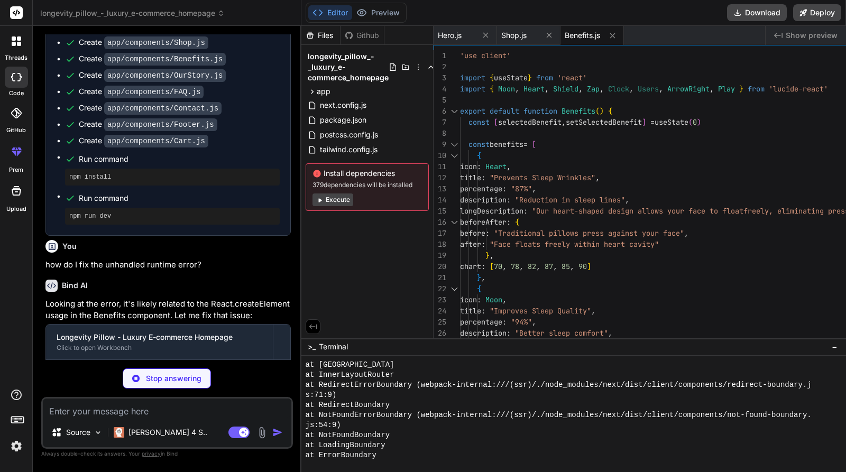
type textarea "x"
type textarea "in skin health and sleep quality </p> </div> </div> </div> </div> </section> ) }"
type textarea "x"
type textarea "</section> ) }"
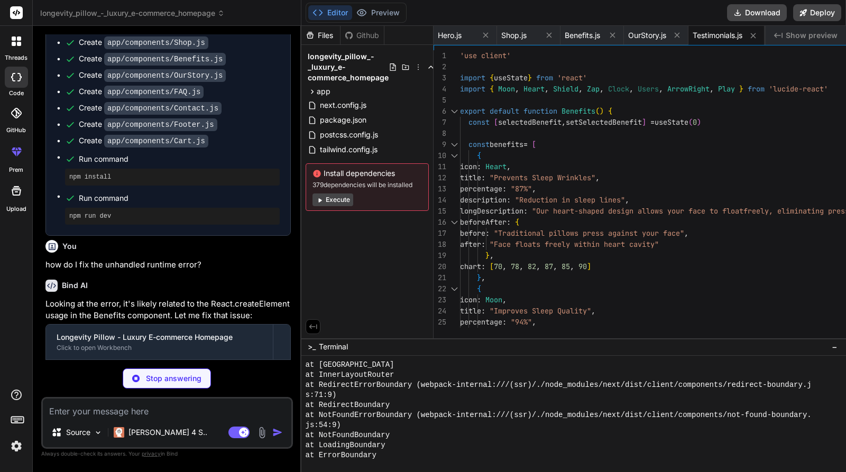
type textarea "x"
type textarea "isOpen={isCartOpen} onClose={() => setIsCartOpen(false)} items={cartItems} onUp…"
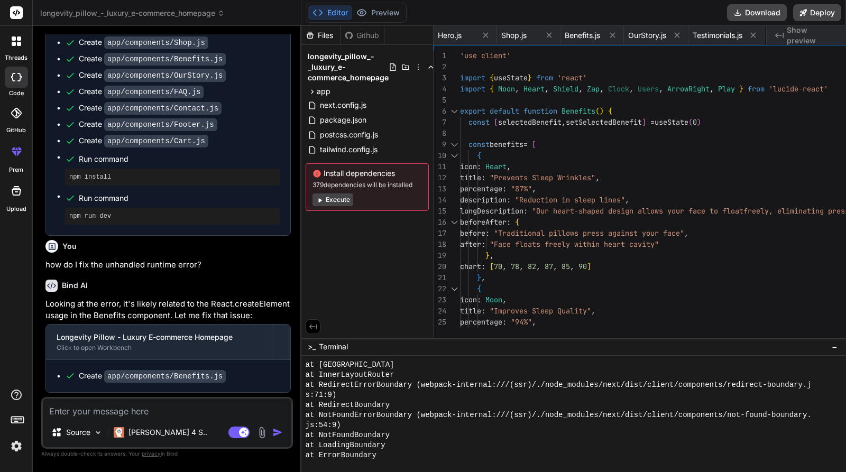
type textarea "x"
